Goal: Task Accomplishment & Management: Complete application form

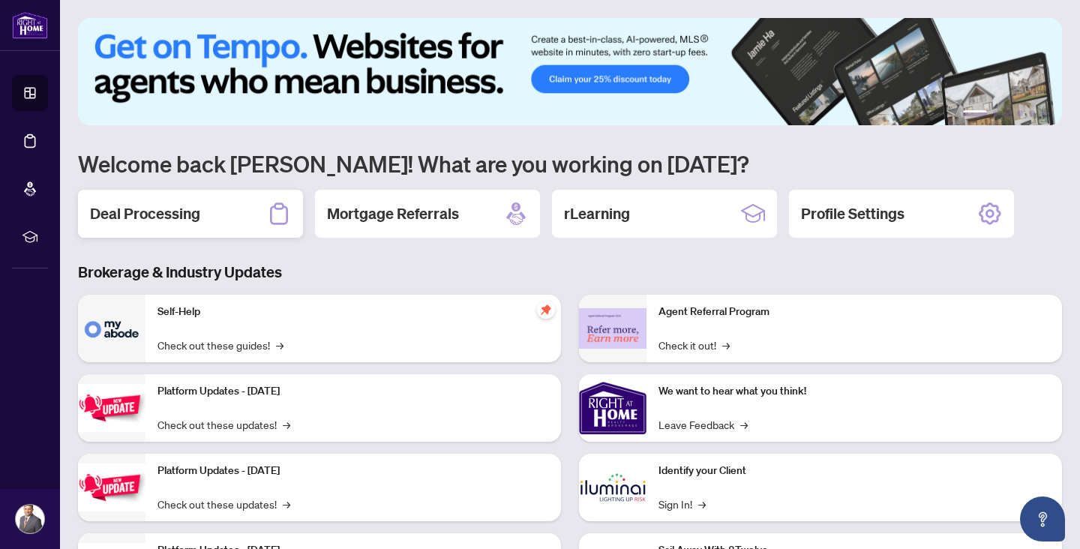
click at [145, 209] on h2 "Deal Processing" at bounding box center [145, 213] width 110 height 21
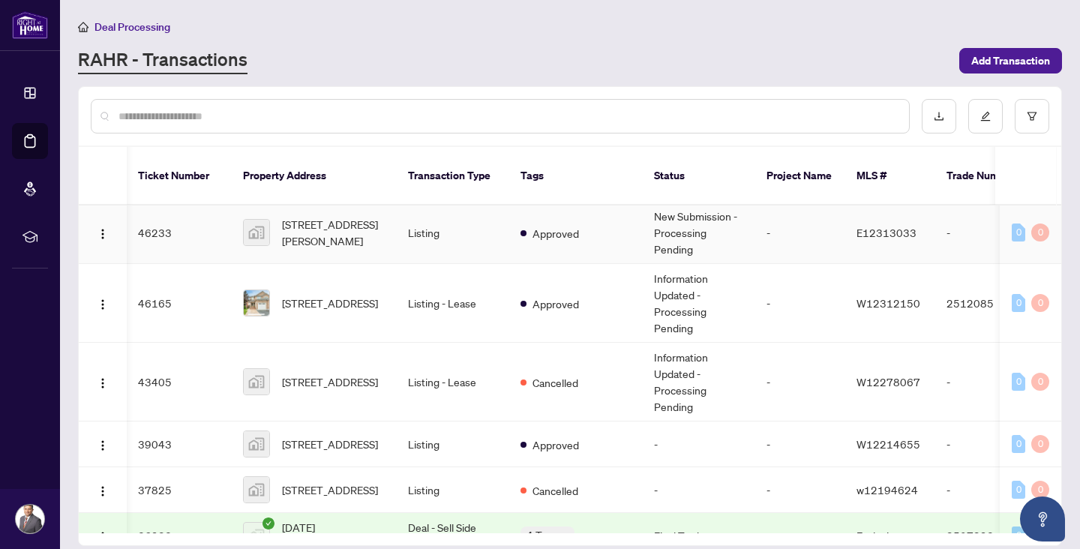
scroll to position [174, 1]
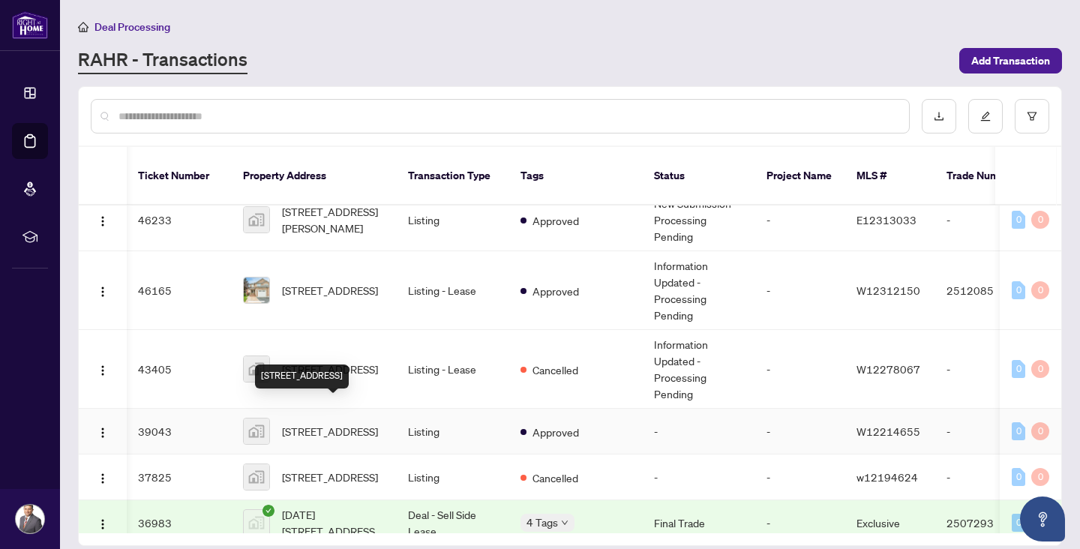
click at [301, 424] on span "[STREET_ADDRESS]" at bounding box center [330, 431] width 96 height 16
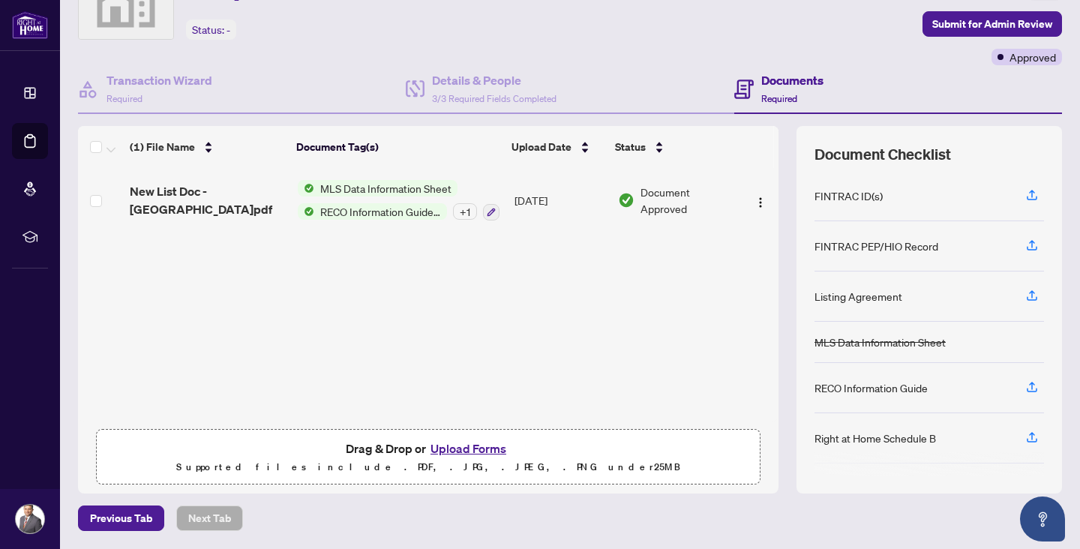
scroll to position [79, 0]
click at [448, 449] on button "Upload Forms" at bounding box center [468, 448] width 85 height 19
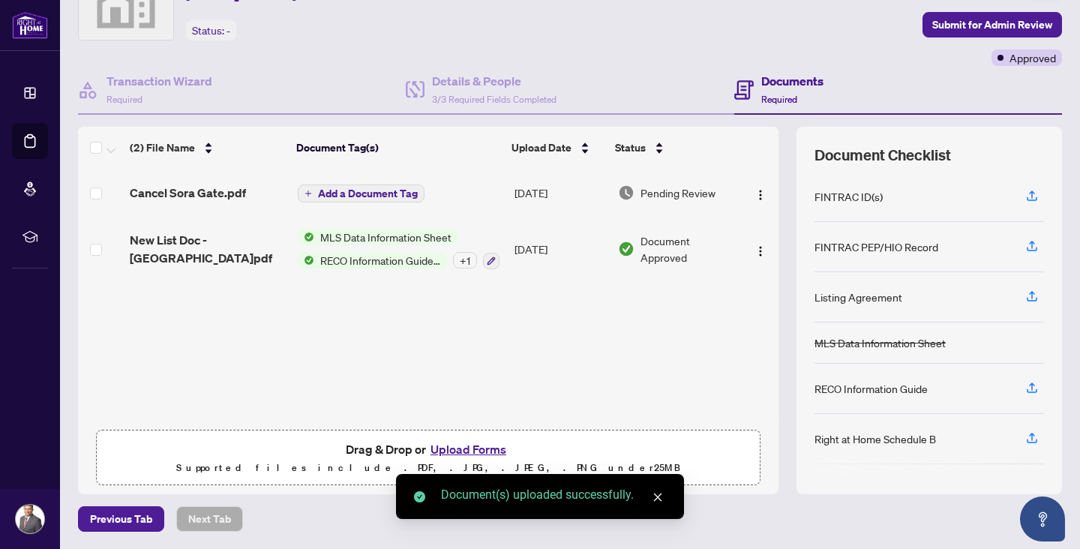
click at [386, 193] on span "Add a Document Tag" at bounding box center [368, 193] width 100 height 10
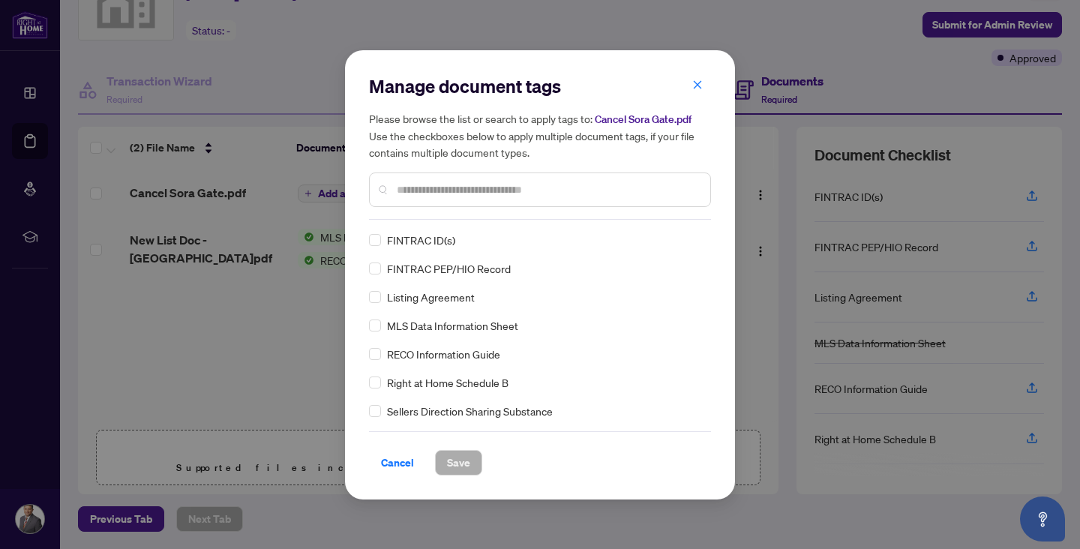
click at [409, 188] on input "text" at bounding box center [547, 189] width 301 height 16
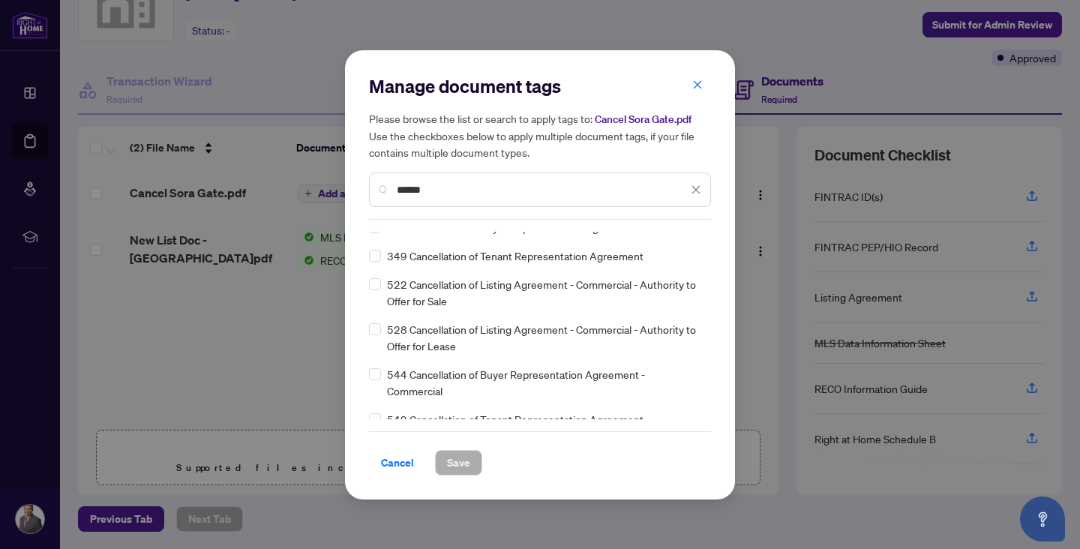
scroll to position [91, 0]
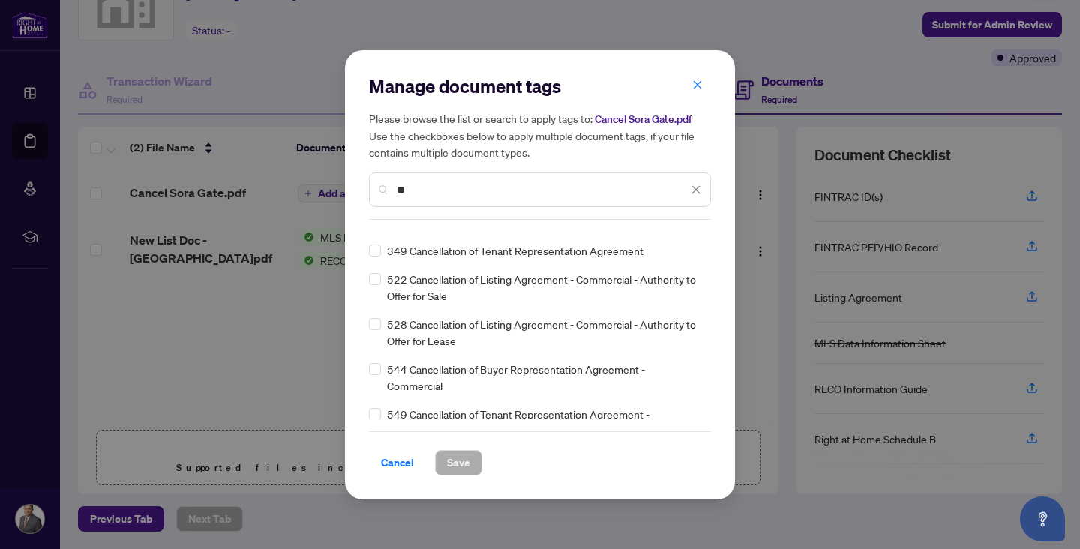
type input "*"
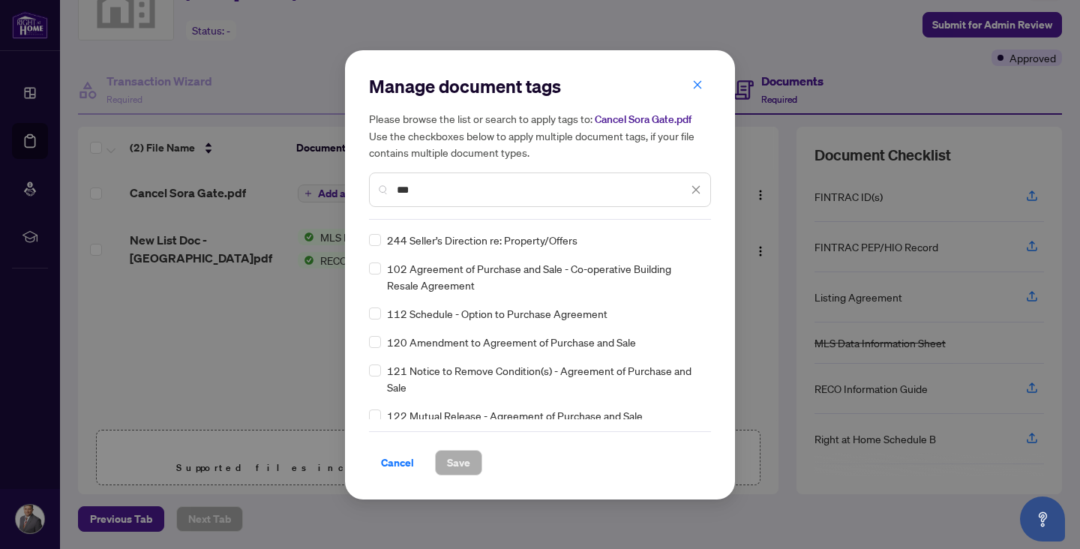
scroll to position [0, 0]
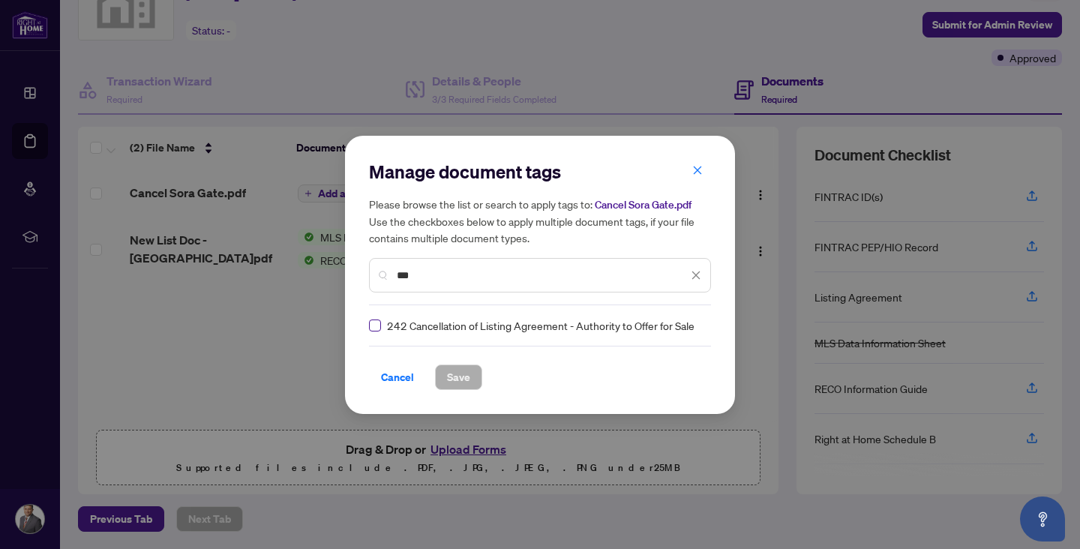
type input "***"
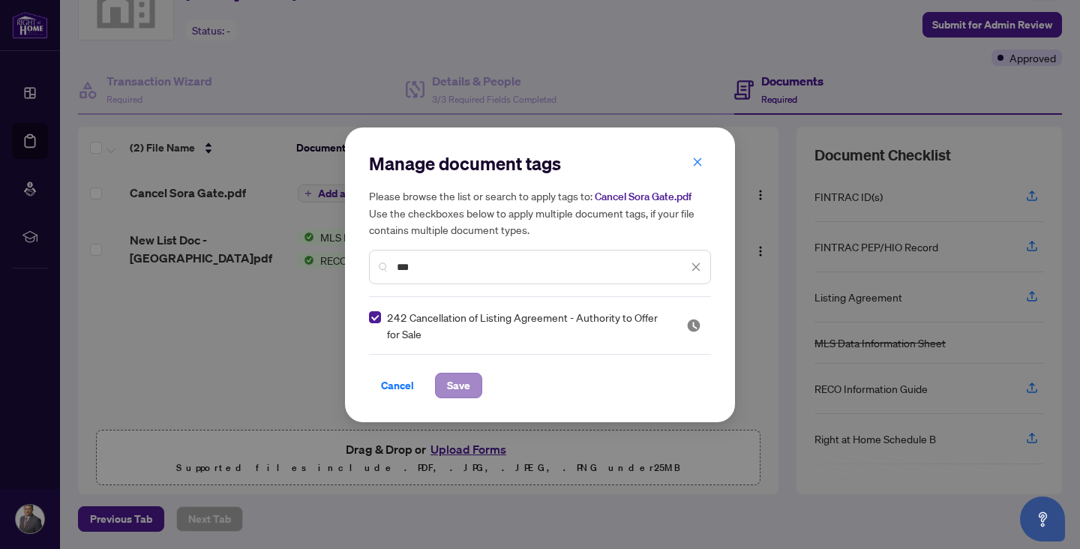
click at [465, 383] on span "Save" at bounding box center [458, 385] width 23 height 24
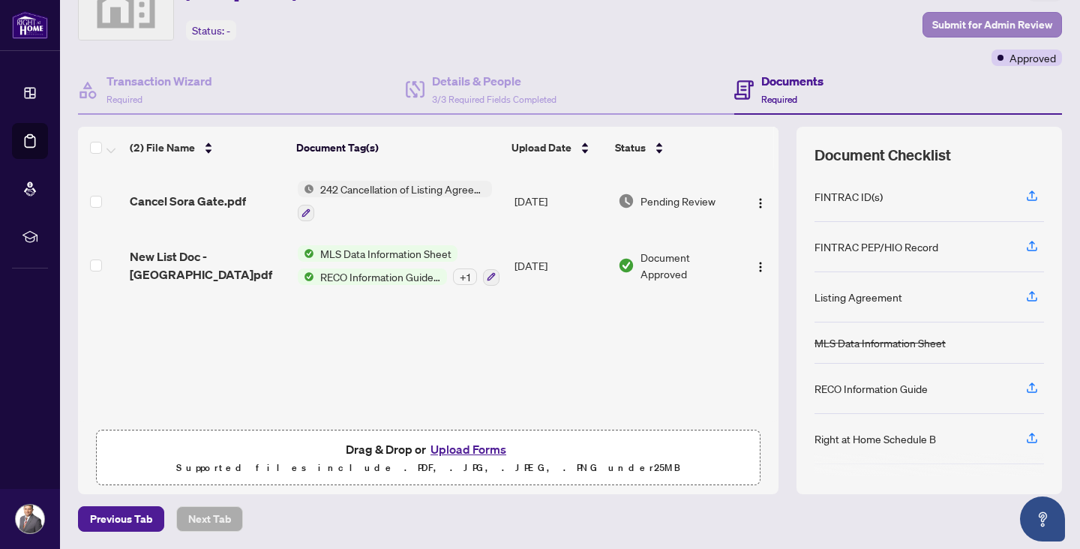
click at [957, 25] on span "Submit for Admin Review" at bounding box center [992, 25] width 120 height 24
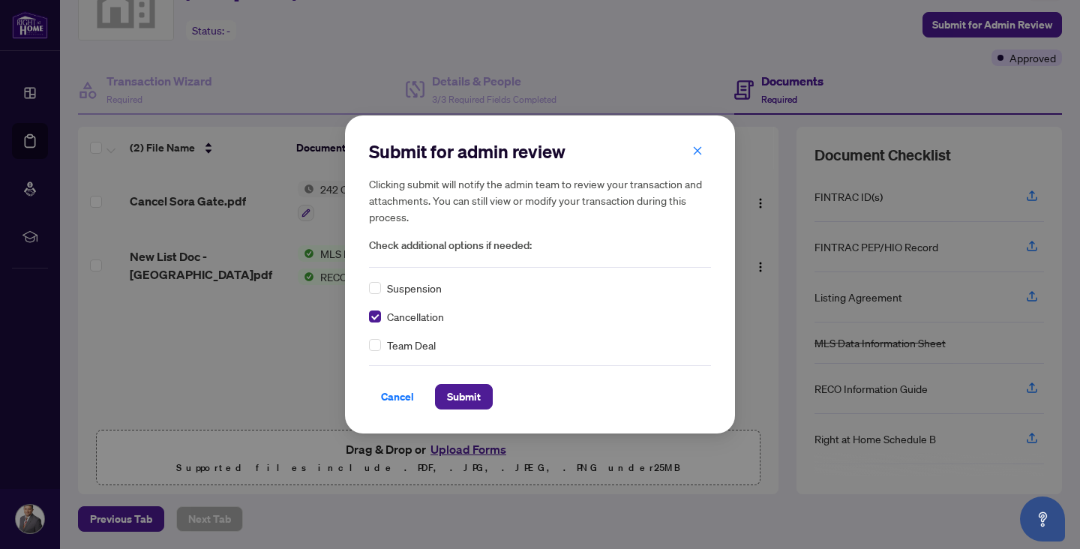
click at [433, 389] on div "Cancel Submit" at bounding box center [540, 396] width 342 height 25
click at [456, 399] on span "Submit" at bounding box center [464, 397] width 34 height 24
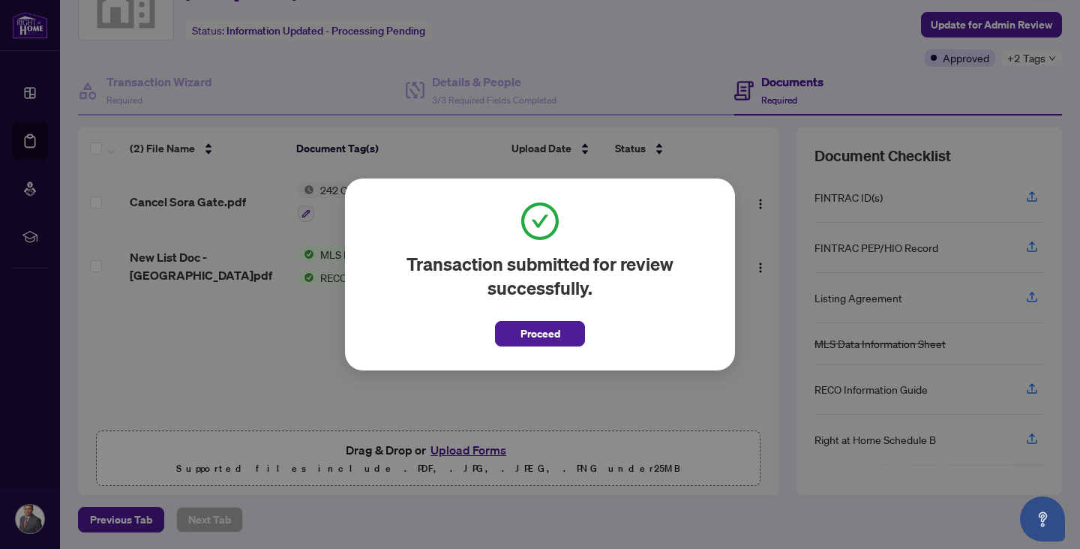
click at [552, 347] on div "Transaction submitted for review successfully. Proceed Cancel OK" at bounding box center [540, 274] width 390 height 192
click at [552, 334] on span "Proceed" at bounding box center [540, 334] width 40 height 24
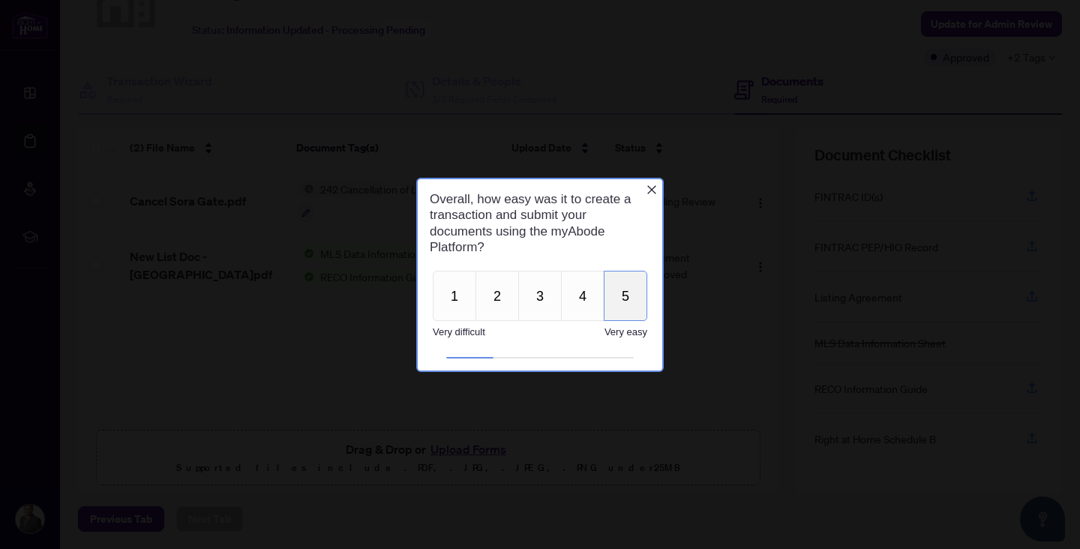
click at [628, 305] on button "5" at bounding box center [625, 295] width 43 height 50
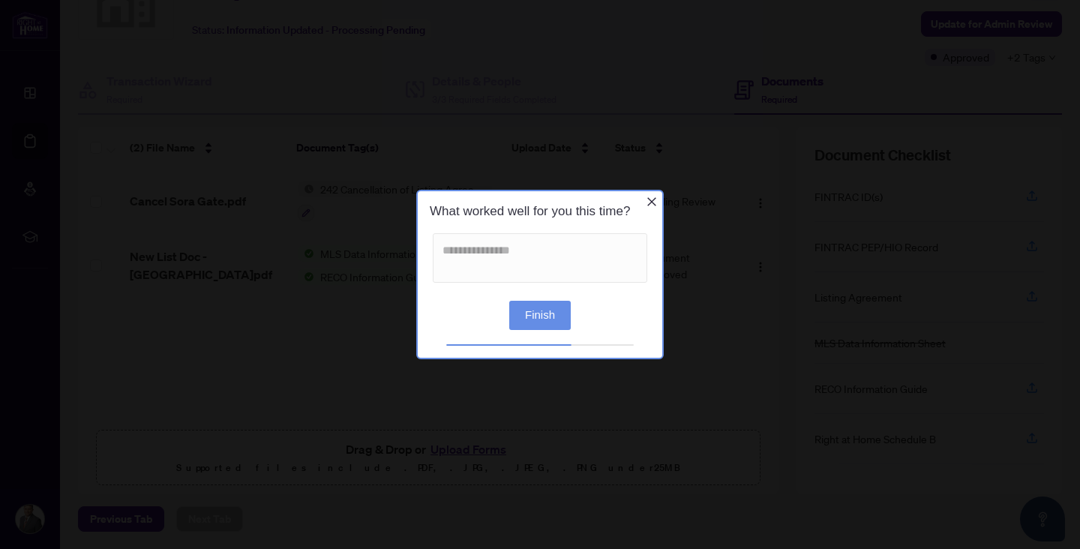
click at [655, 205] on icon "Close button" at bounding box center [651, 202] width 9 height 9
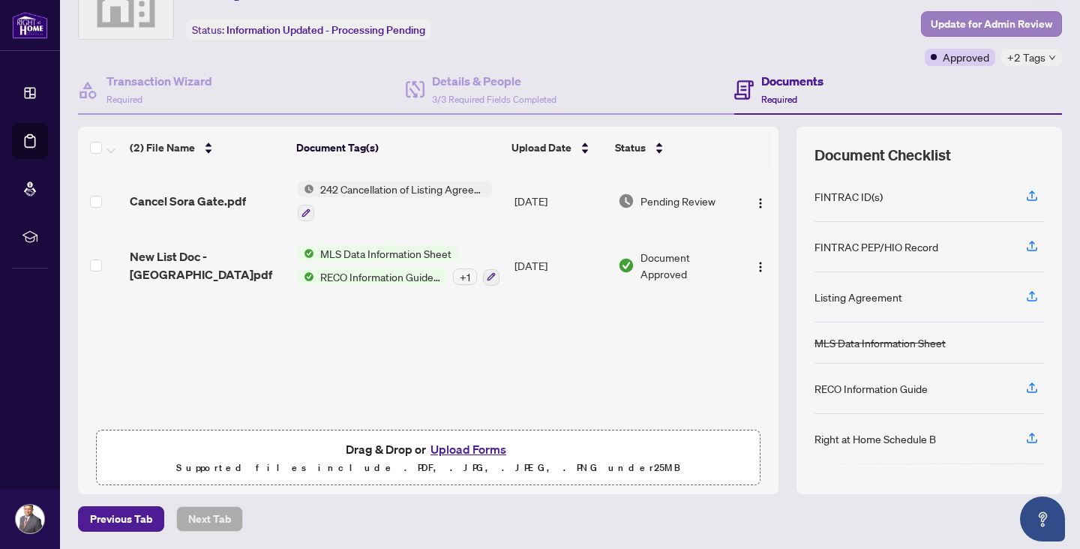
click at [970, 26] on span "Update for Admin Review" at bounding box center [991, 24] width 121 height 24
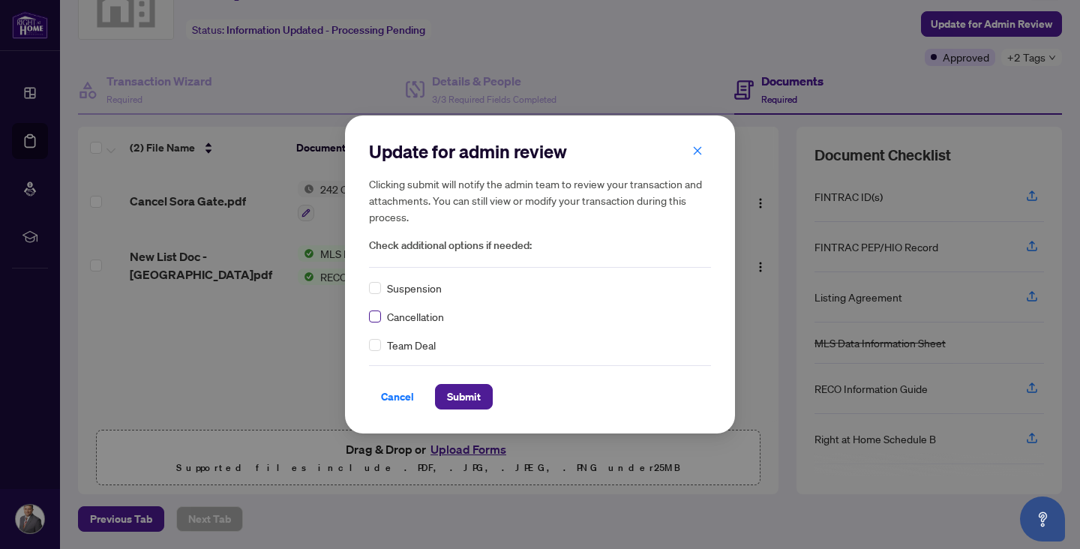
click at [379, 319] on span at bounding box center [375, 316] width 12 height 12
click at [462, 403] on span "Submit" at bounding box center [464, 397] width 34 height 24
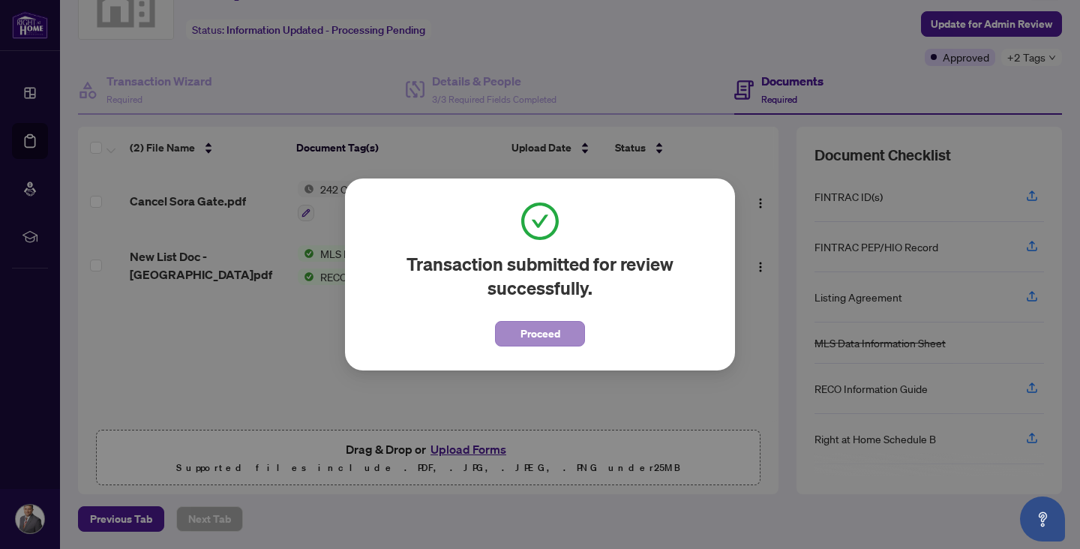
click at [515, 341] on button "Proceed" at bounding box center [540, 333] width 90 height 25
